Goal: Ask a question

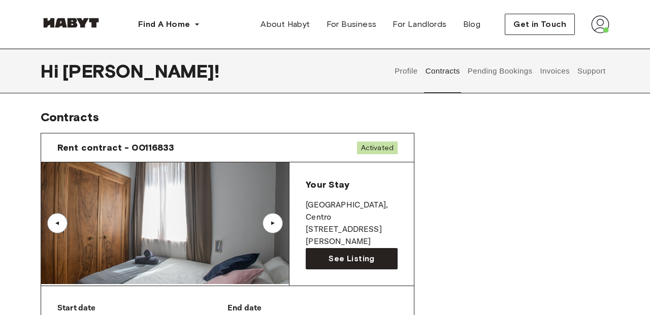
click at [555, 74] on button "Invoices" at bounding box center [554, 71] width 32 height 45
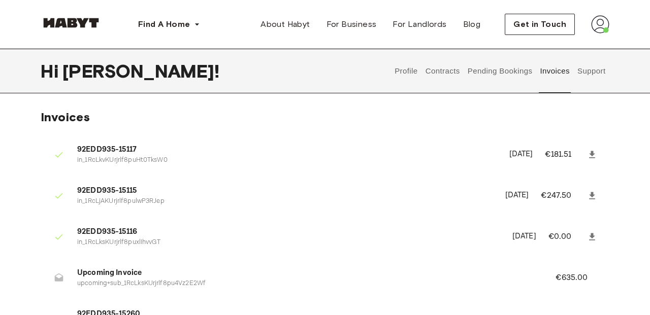
click at [589, 79] on button "Support" at bounding box center [591, 71] width 31 height 45
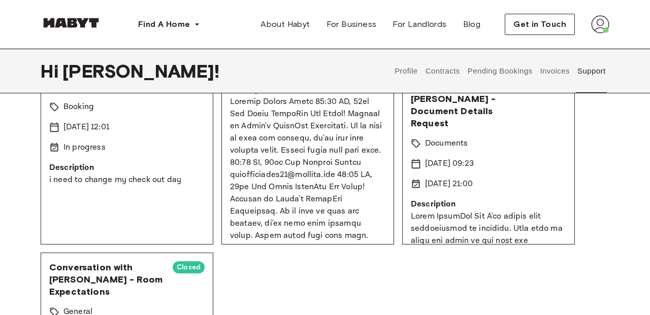
scroll to position [110, 0]
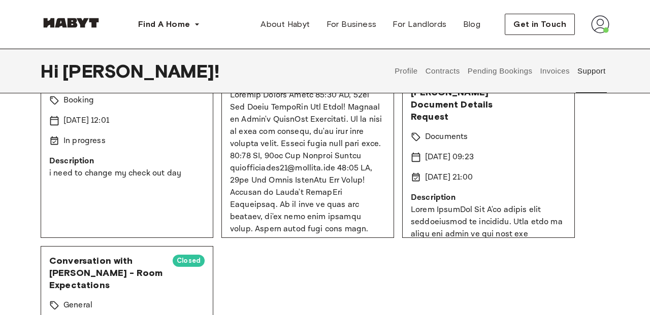
click at [163, 205] on div "check out Pending Booking [DATE] 12:01 In progress Description i need to change…" at bounding box center [127, 151] width 173 height 173
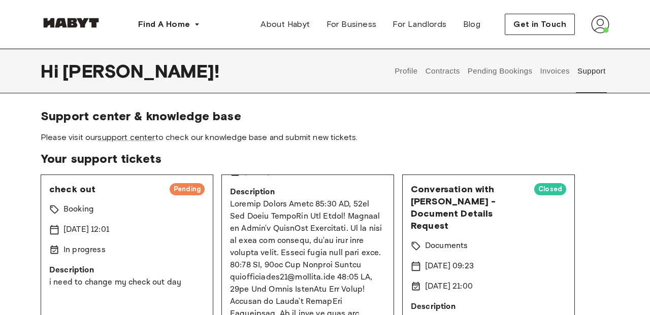
scroll to position [0, 0]
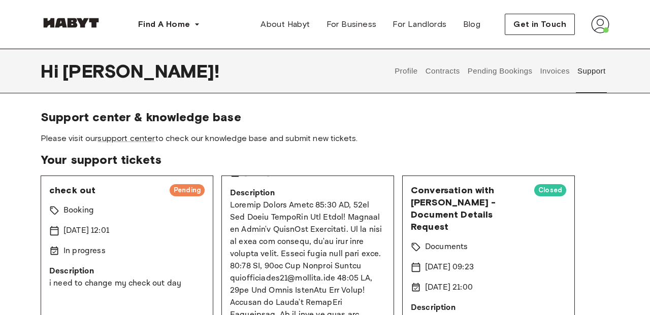
click at [191, 183] on div "check out Pending Booking [DATE] 12:01 In progress Description i need to change…" at bounding box center [127, 262] width 173 height 173
click at [104, 177] on div "check out Pending Booking [DATE] 12:01 In progress Description i need to change…" at bounding box center [127, 262] width 173 height 173
click at [97, 209] on div "Booking" at bounding box center [126, 211] width 155 height 12
click at [78, 255] on p "In progress" at bounding box center [84, 251] width 42 height 12
click at [124, 138] on link "support center" at bounding box center [125, 138] width 57 height 10
